Goal: Task Accomplishment & Management: Manage account settings

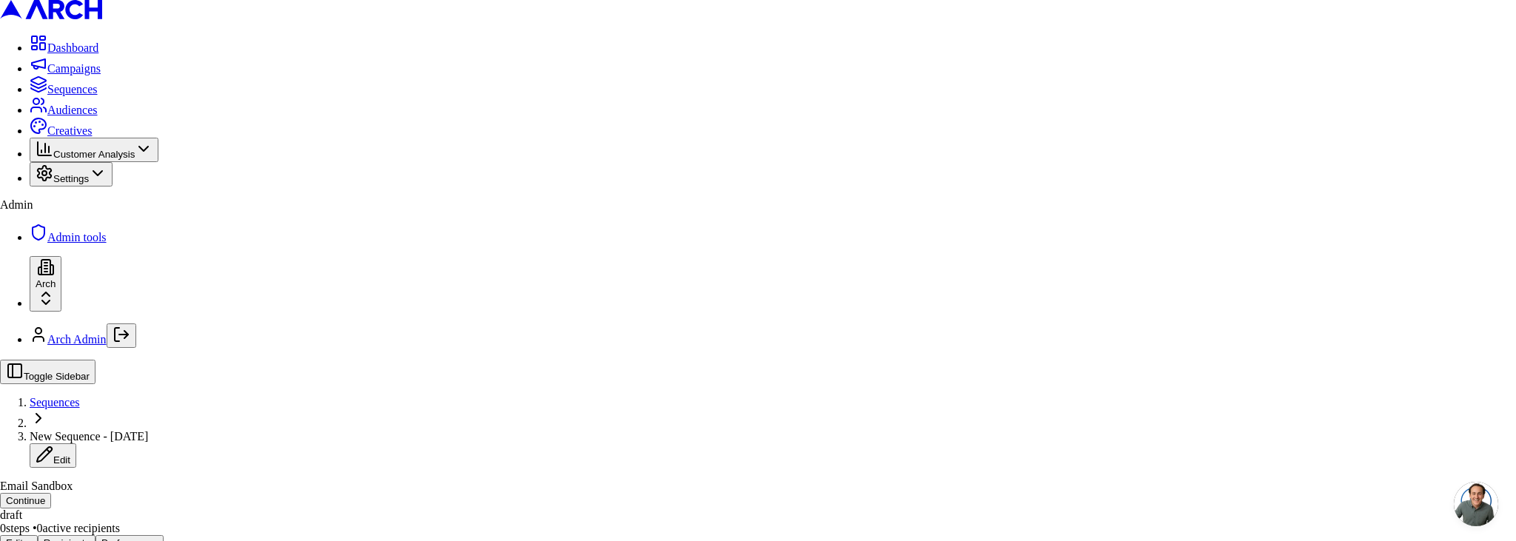
type button "on"
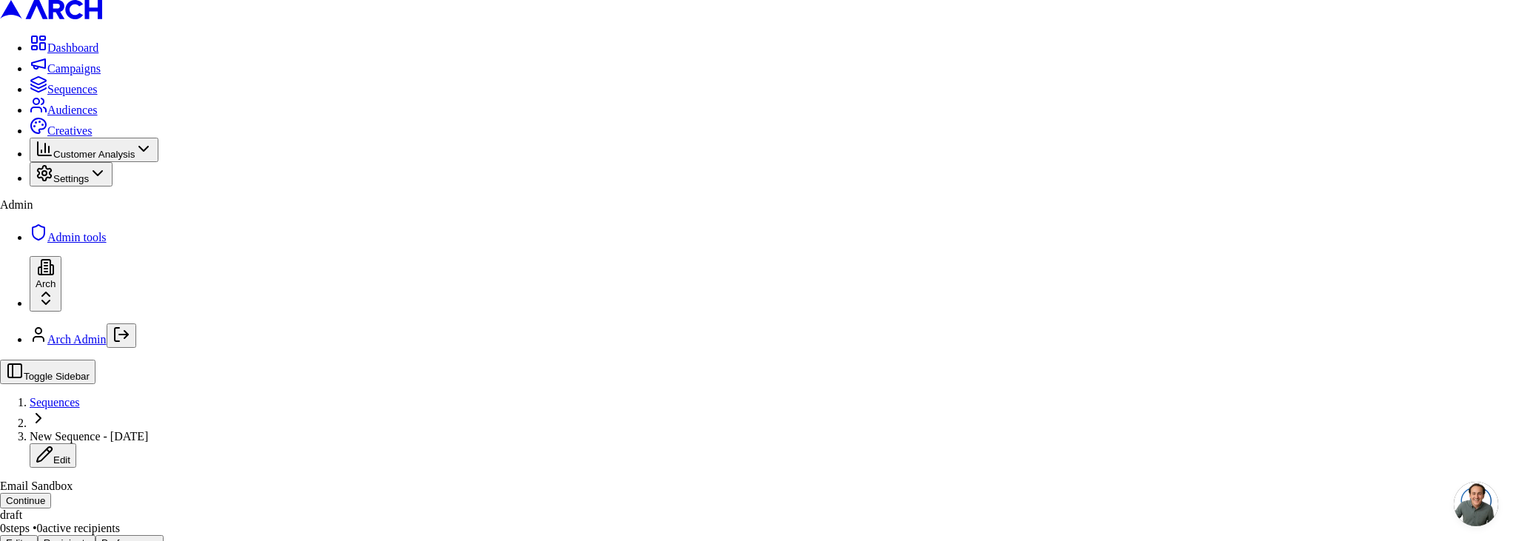
type button "on"
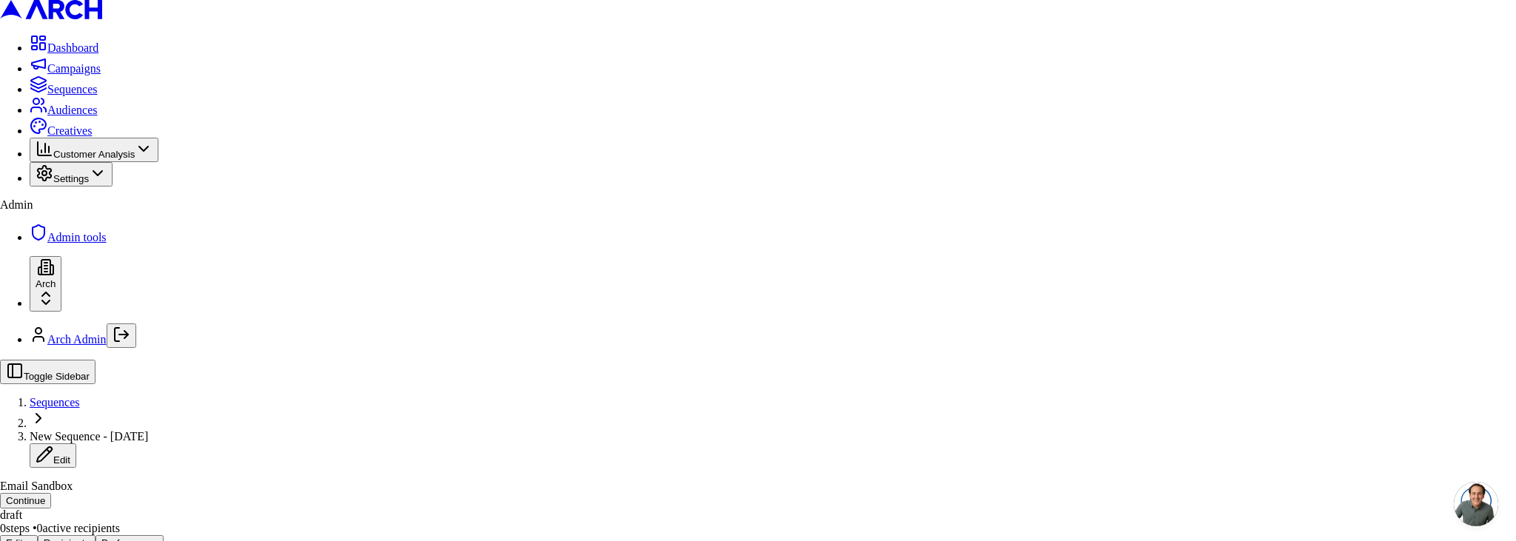
type button "on"
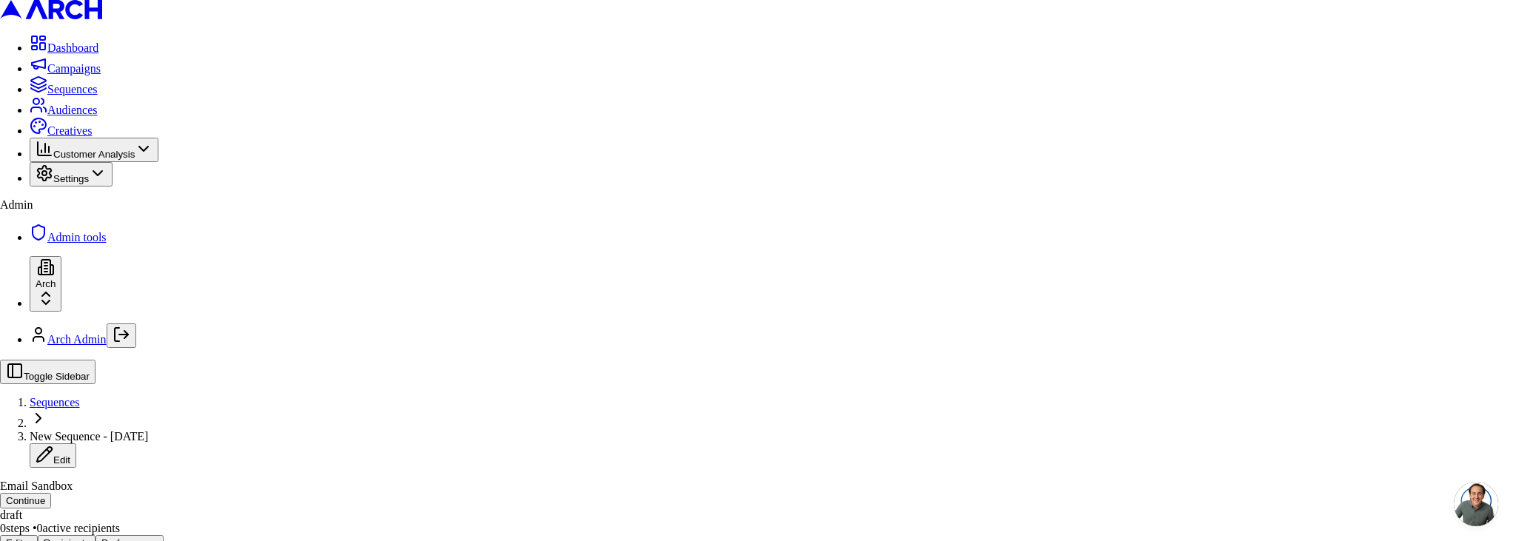
type button "once_per_lead"
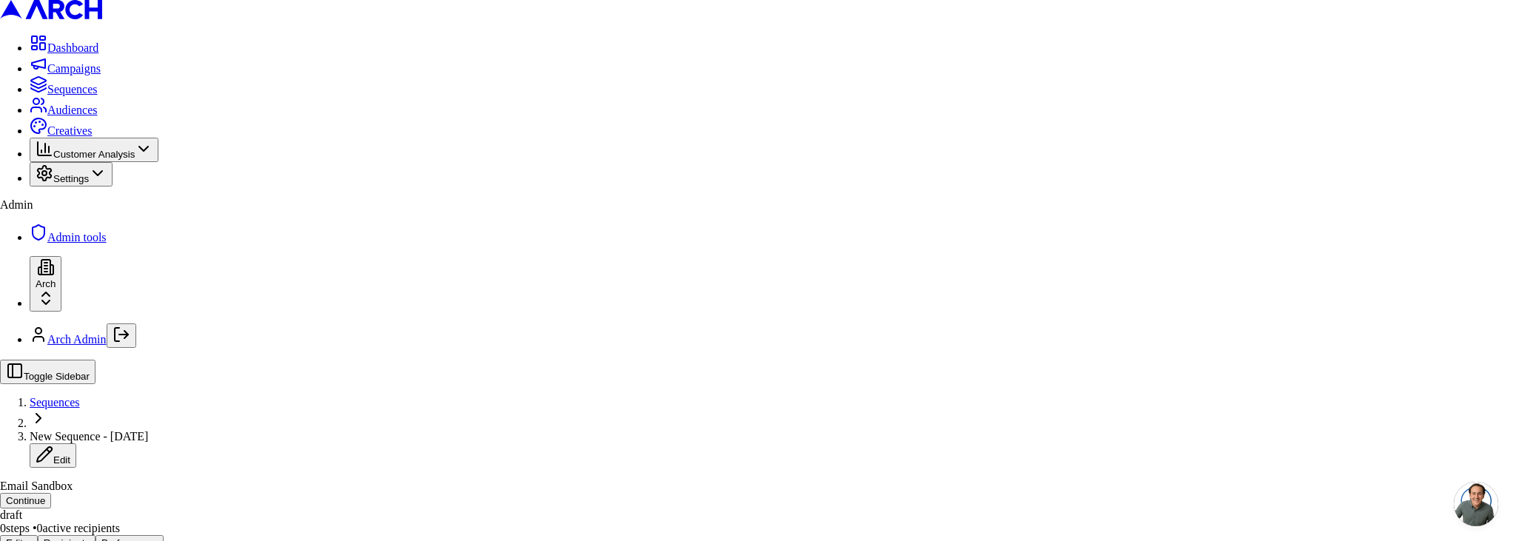
type button "once_per_context"
type button "once_per_lead"
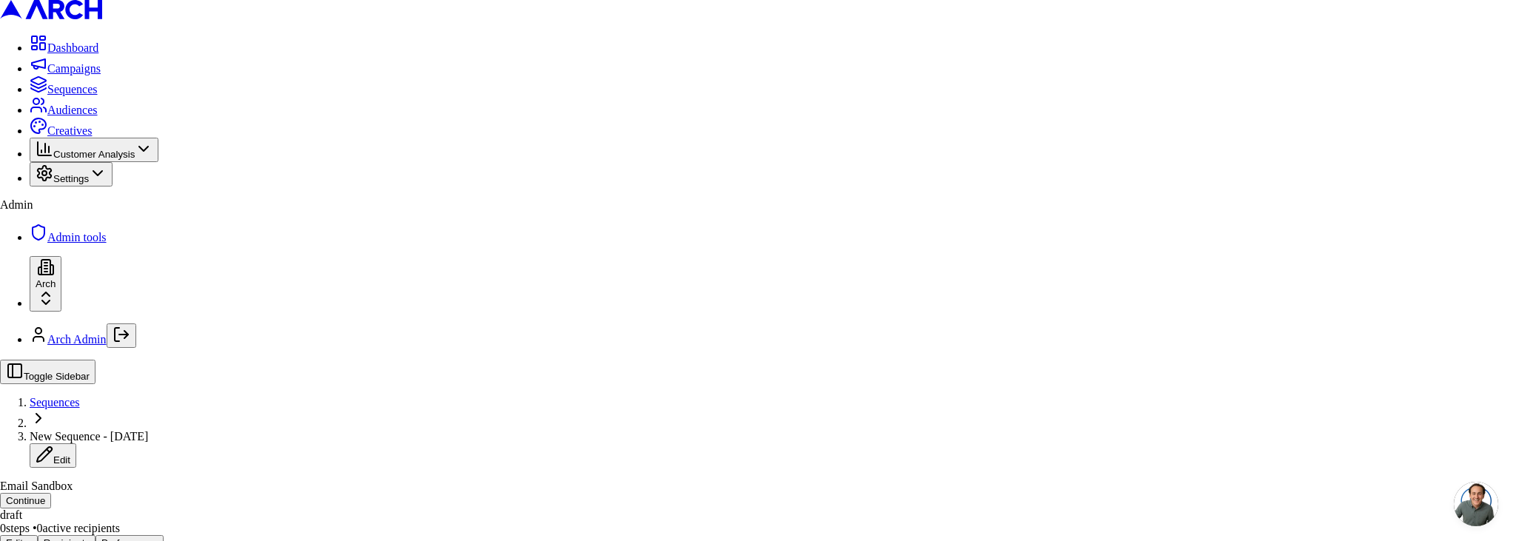
type button "once_per_context"
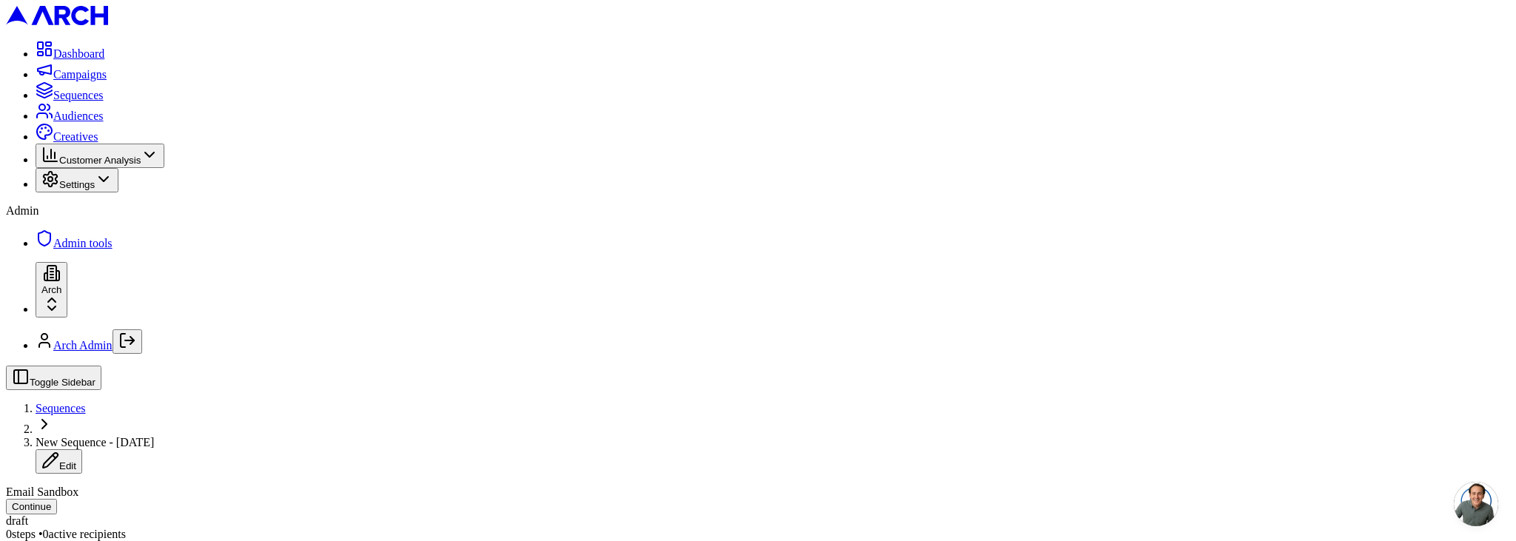
click at [44, 540] on button "Editor" at bounding box center [25, 549] width 38 height 16
click at [170, 540] on button "Performance" at bounding box center [135, 549] width 68 height 16
click at [85, 122] on span "Audiences" at bounding box center [78, 116] width 50 height 13
